Goal: Information Seeking & Learning: Learn about a topic

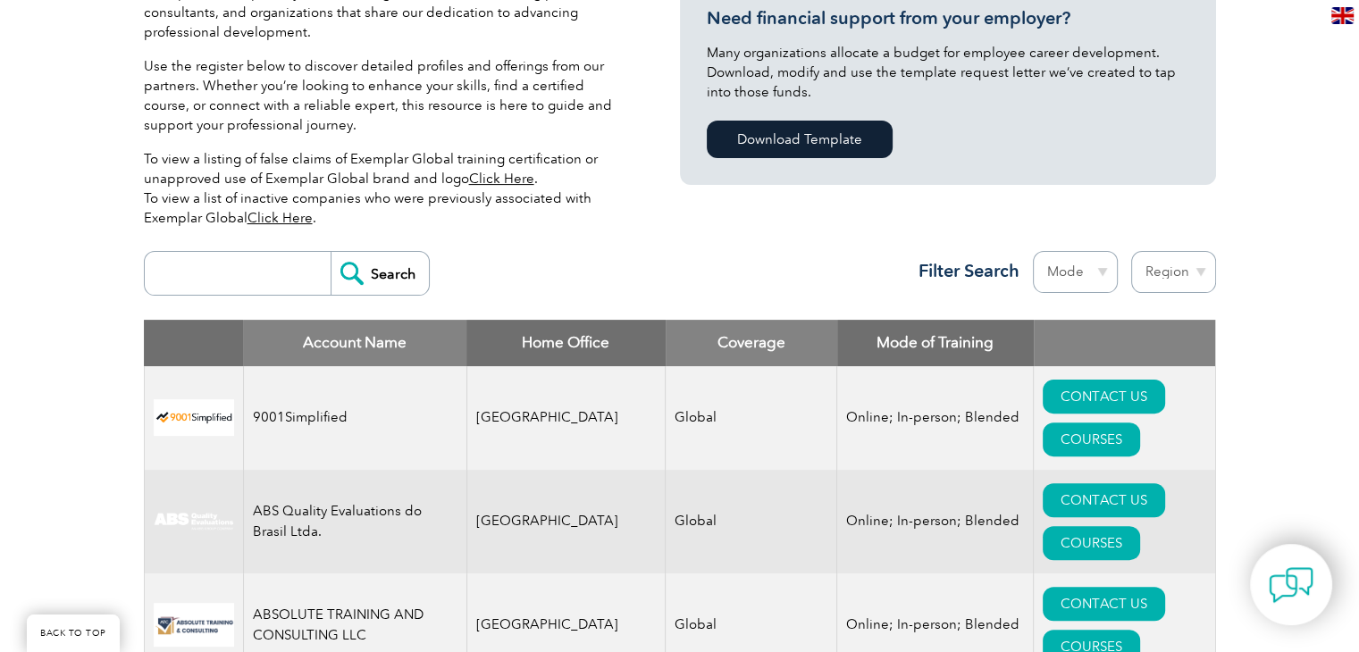
scroll to position [625, 0]
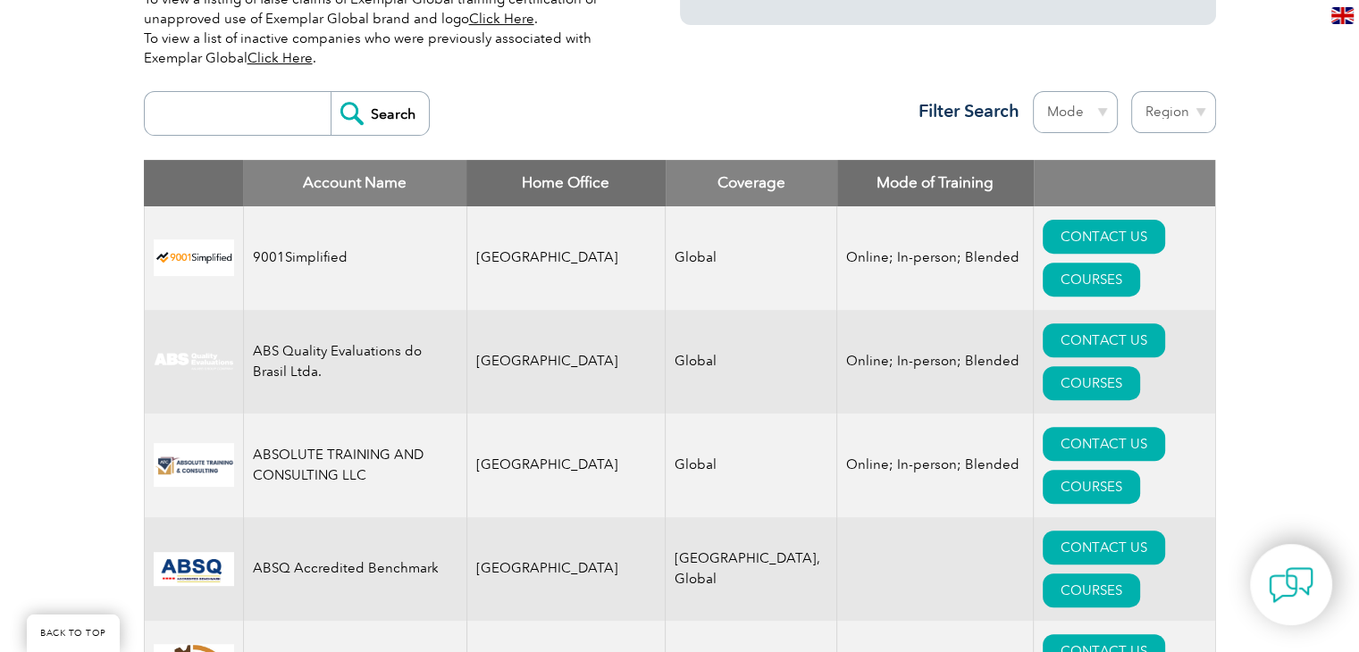
click at [265, 113] on input "search" at bounding box center [242, 113] width 177 height 43
type input "bluestar"
click at [342, 105] on input "Search" at bounding box center [380, 113] width 98 height 43
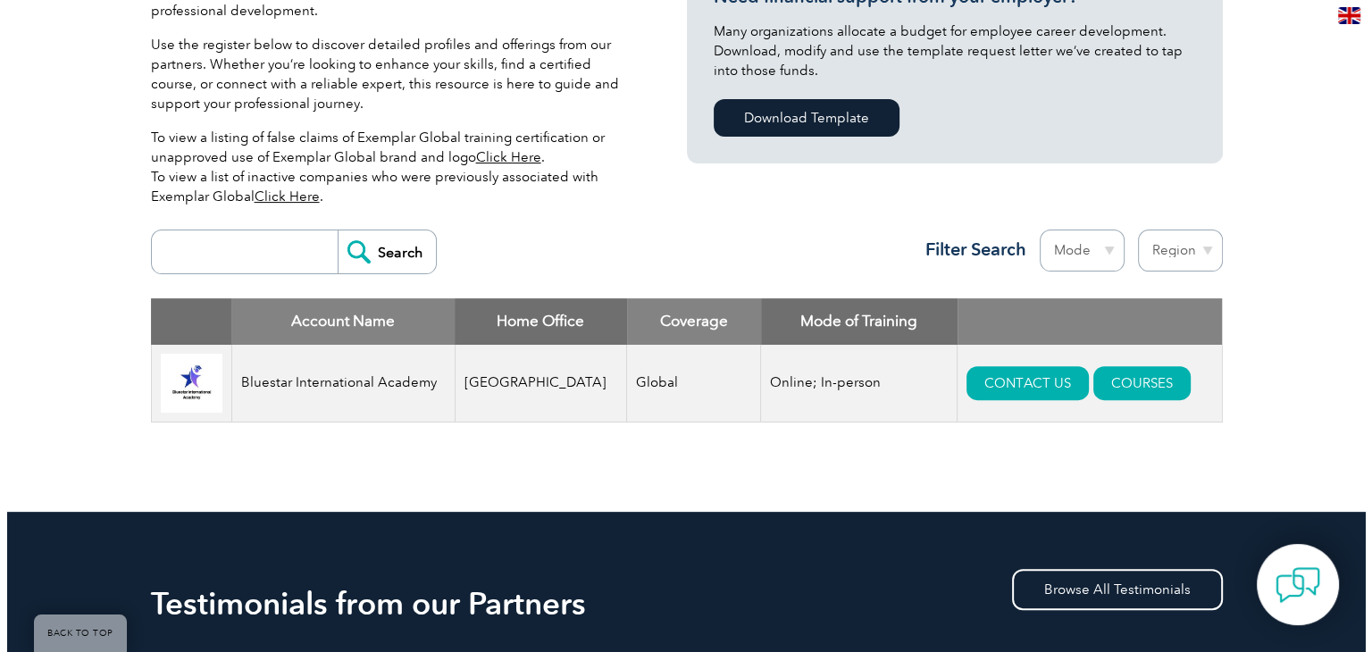
scroll to position [475, 0]
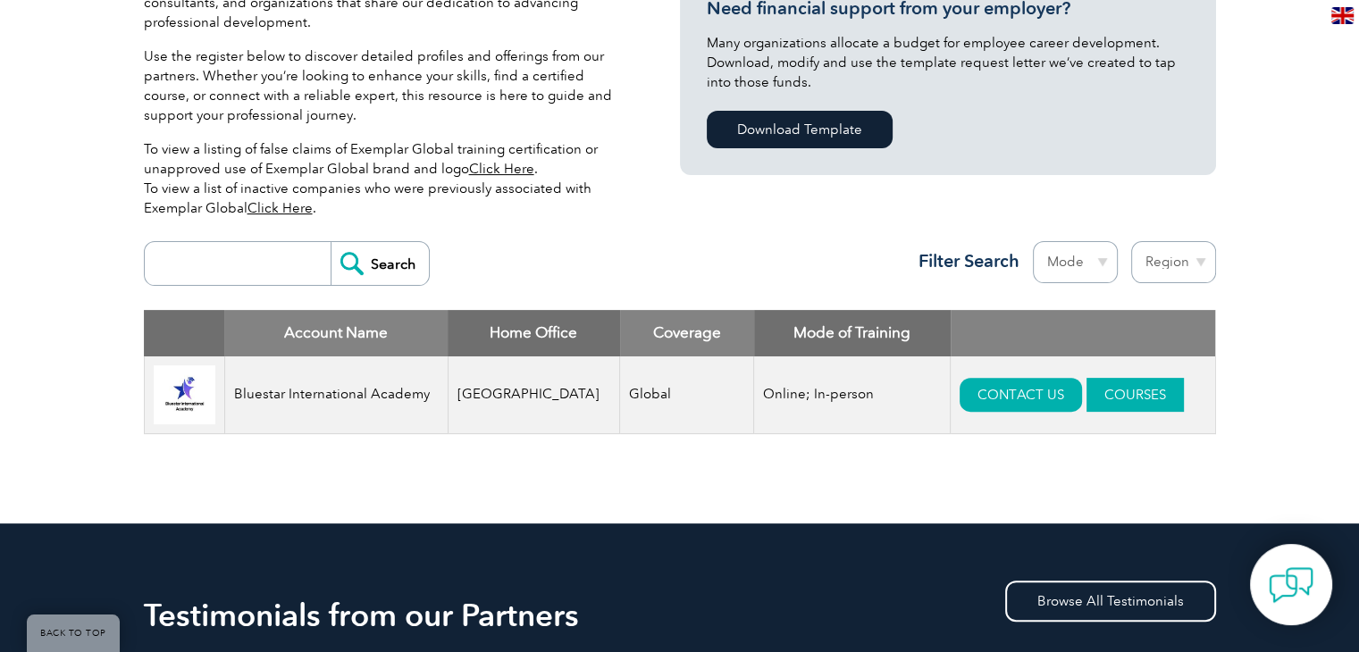
click at [1090, 394] on link "COURSES" at bounding box center [1134, 395] width 97 height 34
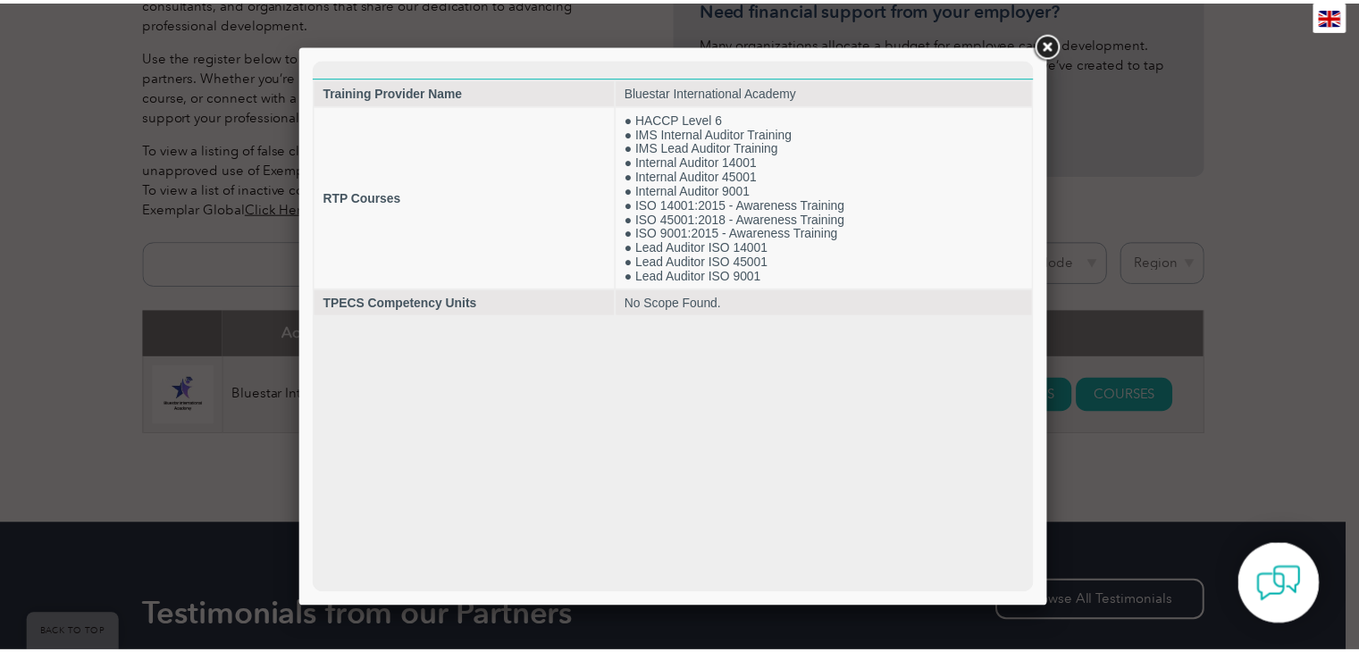
scroll to position [0, 0]
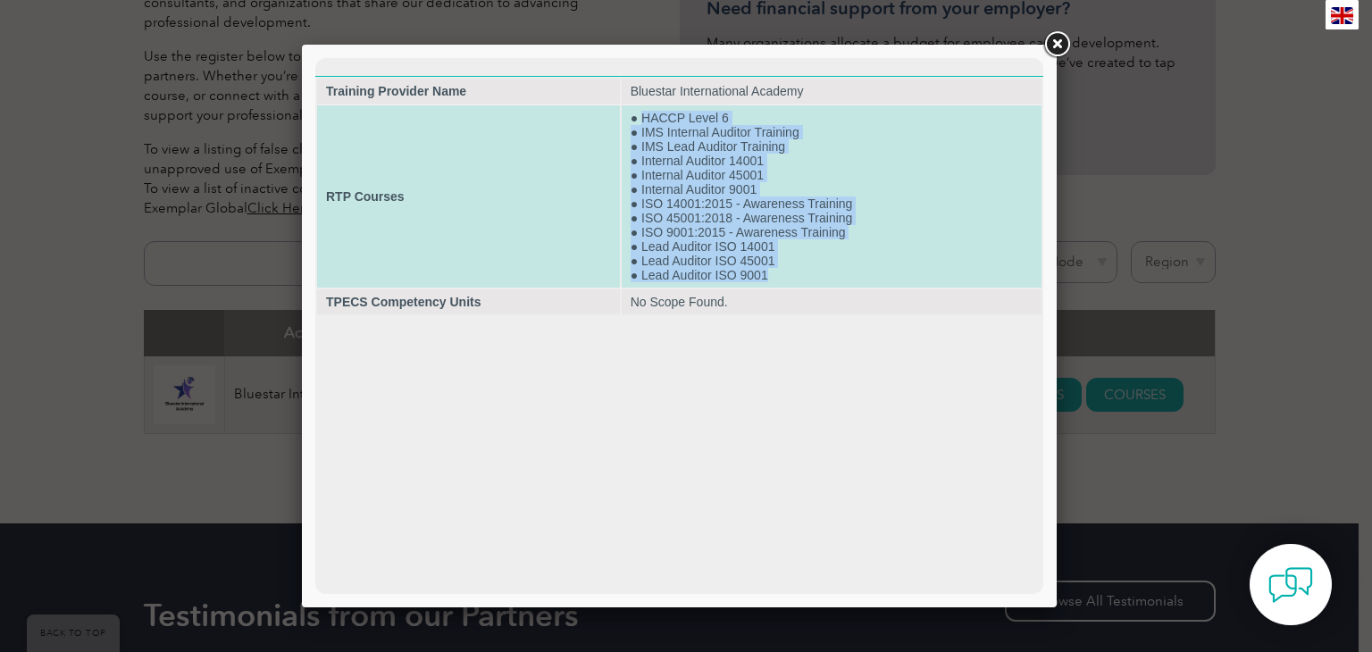
drag, startPoint x: 640, startPoint y: 122, endPoint x: 778, endPoint y: 287, distance: 214.9
click at [778, 287] on td "● HACCP Level 6 ● IMS Internal Auditor Training ● IMS Lead Auditor Training ● I…" at bounding box center [832, 196] width 420 height 182
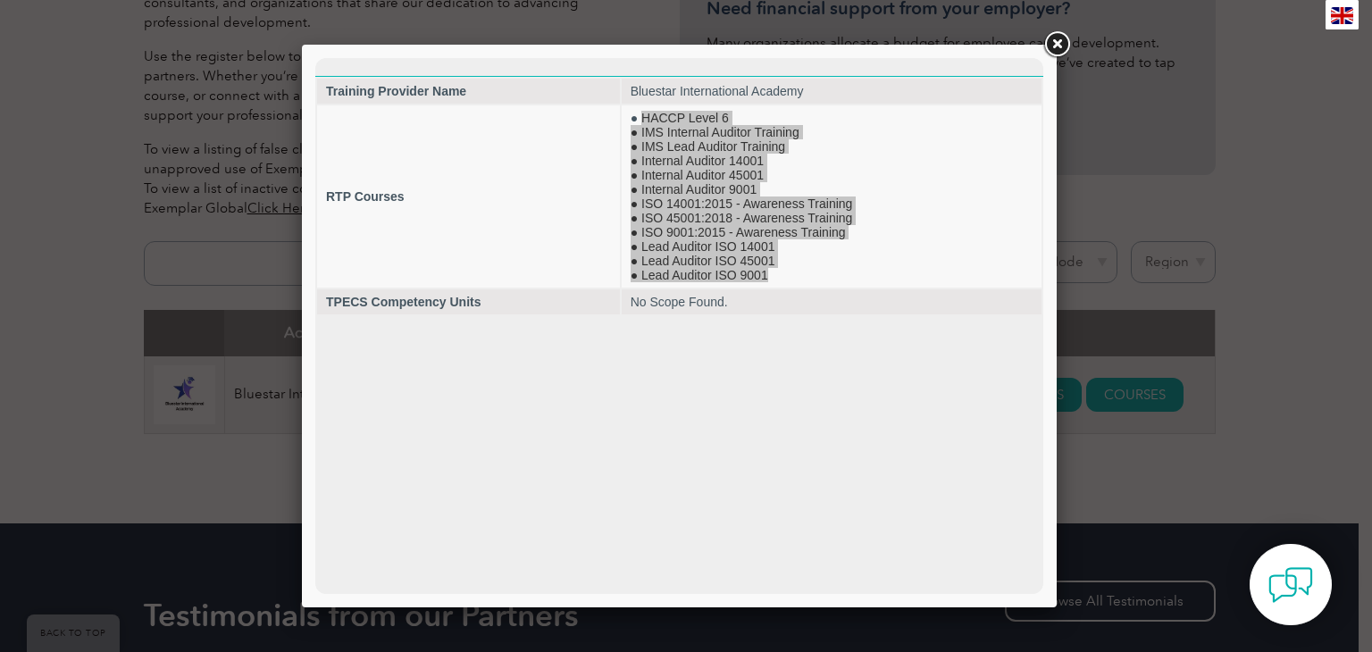
click at [1060, 44] on link at bounding box center [1057, 45] width 32 height 32
